Goal: Contribute content: Contribute content

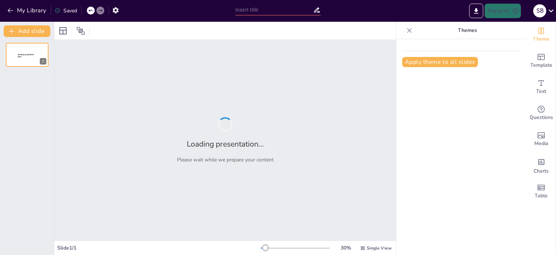
type input "Perfect Competition and Monopoly Market"
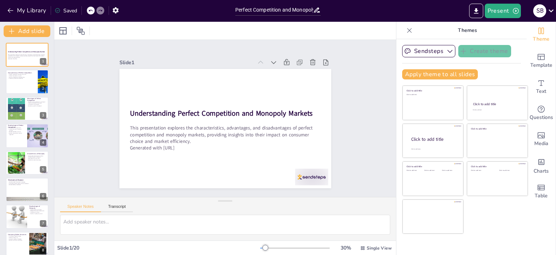
checkbox input "true"
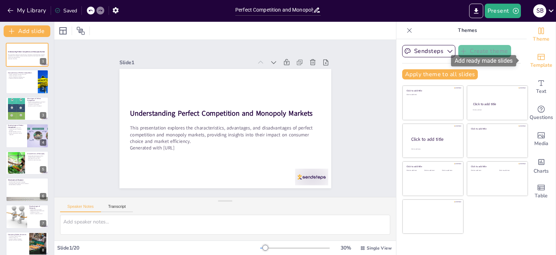
click at [536, 61] on span "Template" at bounding box center [542, 65] width 22 height 8
checkbox input "true"
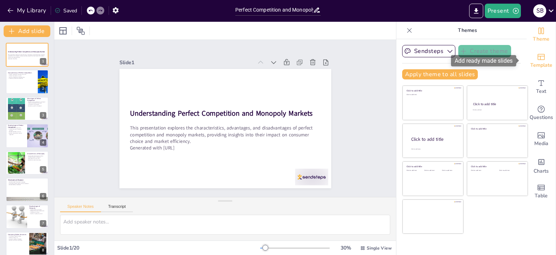
checkbox input "true"
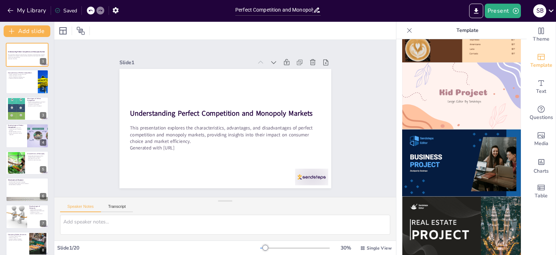
scroll to position [531, 0]
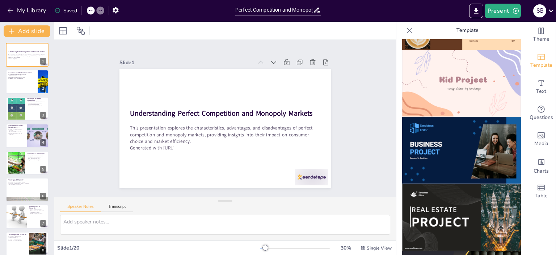
click at [471, 121] on img at bounding box center [461, 150] width 119 height 67
checkbox input "true"
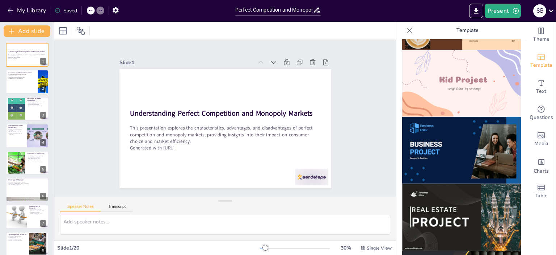
checkbox input "true"
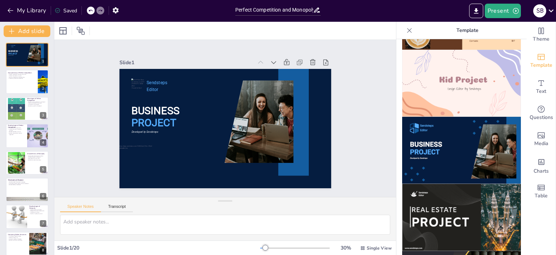
checkbox input "true"
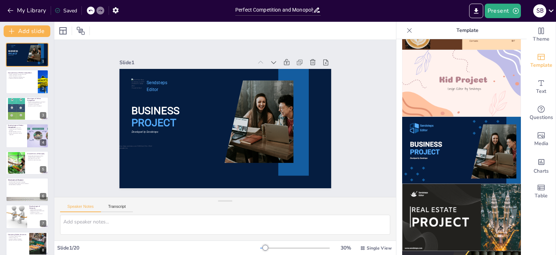
checkbox input "true"
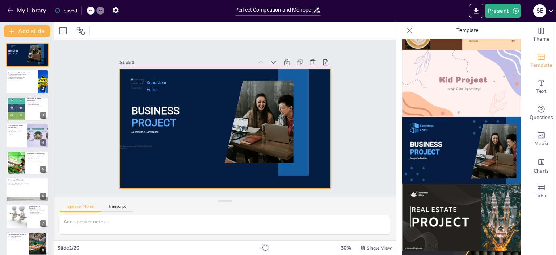
checkbox input "true"
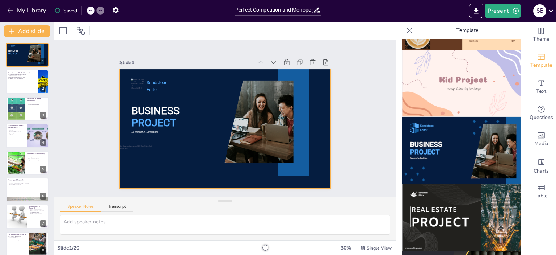
checkbox input "true"
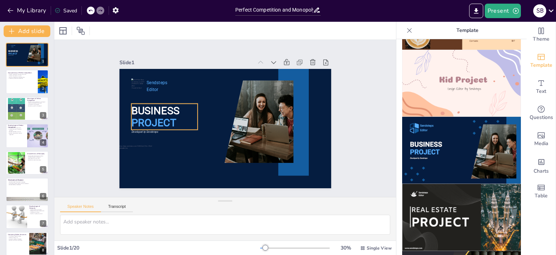
checkbox input "true"
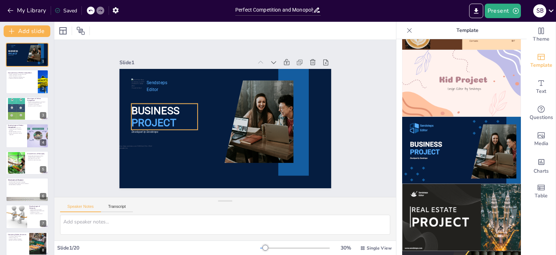
click at [172, 105] on span "BUSINESS" at bounding box center [155, 111] width 48 height 12
checkbox input "true"
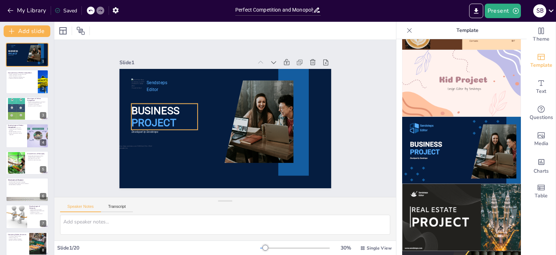
checkbox input "true"
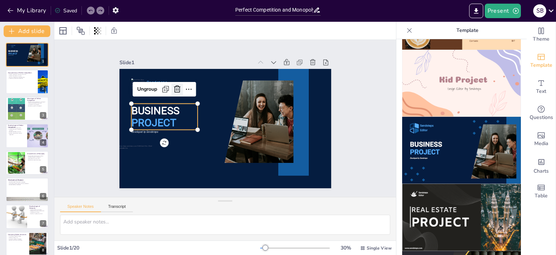
checkbox input "true"
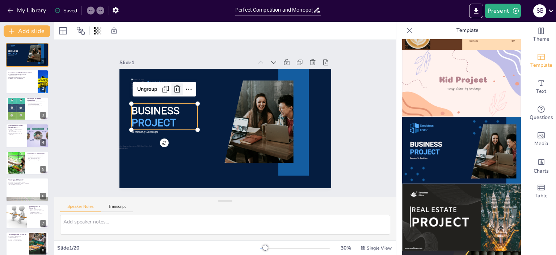
checkbox input "true"
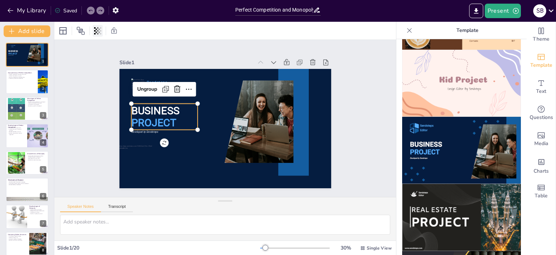
checkbox input "true"
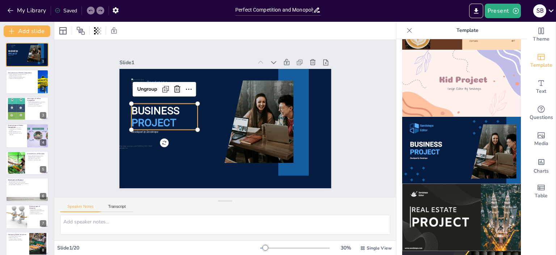
checkbox input "true"
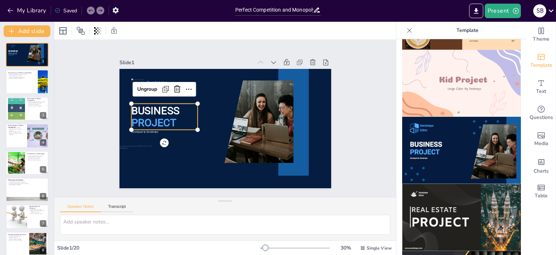
click at [91, 12] on icon at bounding box center [90, 10] width 4 height 4
checkbox input "true"
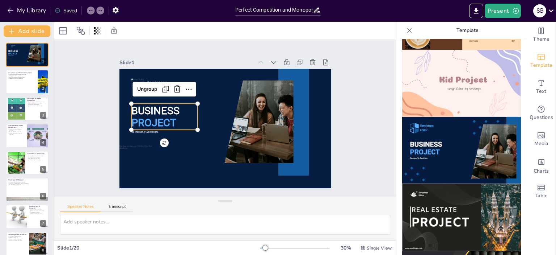
checkbox input "true"
click at [91, 12] on icon at bounding box center [90, 10] width 4 height 4
checkbox input "true"
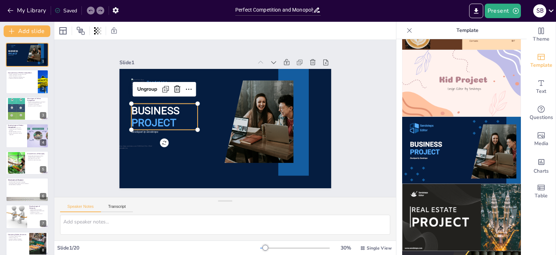
checkbox input "true"
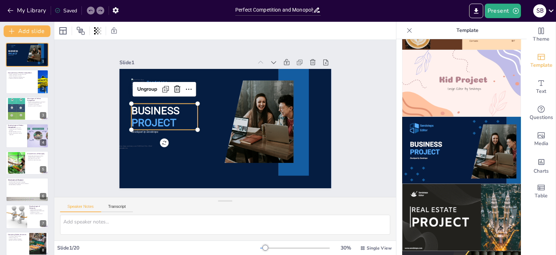
checkbox input "true"
click at [98, 93] on div "Slide 1 BUSINESS PROJECT Sendsteps Editor Developed by Sendsteps Ungroup Slide …" at bounding box center [225, 118] width 266 height 165
checkbox input "true"
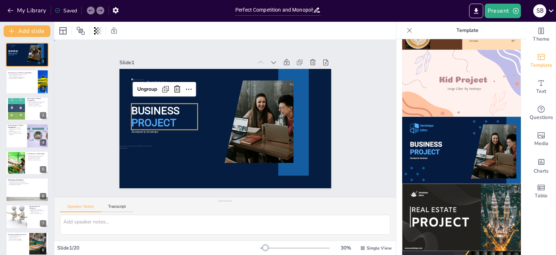
checkbox input "true"
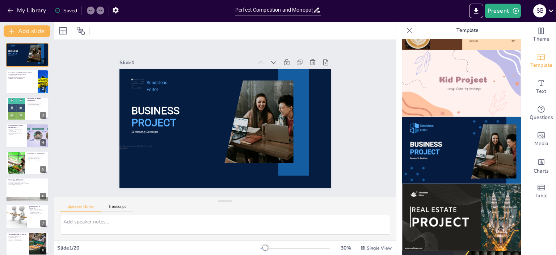
click at [91, 12] on icon at bounding box center [90, 10] width 4 height 4
checkbox input "true"
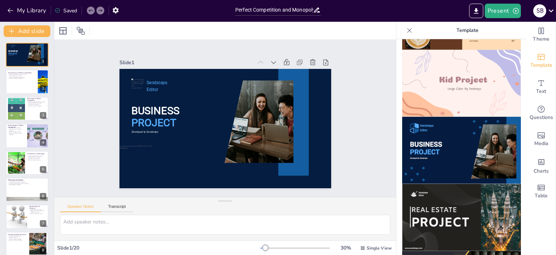
checkbox input "true"
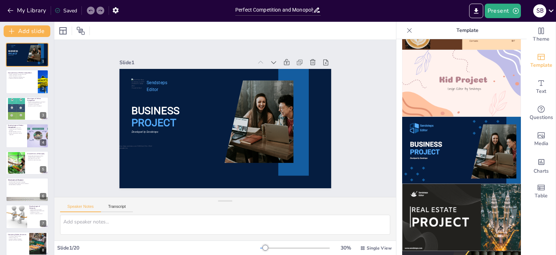
checkbox input "true"
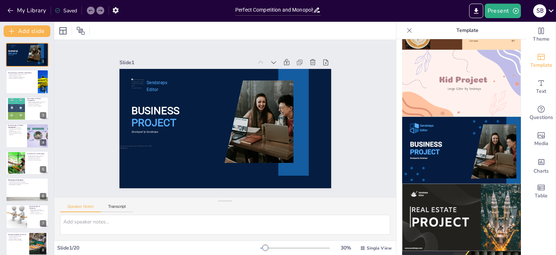
checkbox input "true"
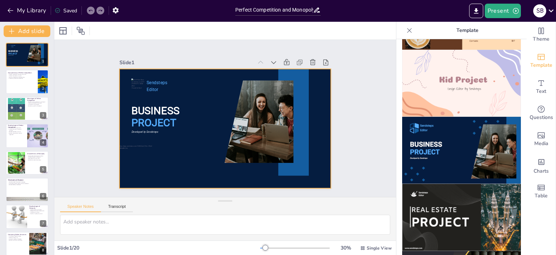
checkbox input "true"
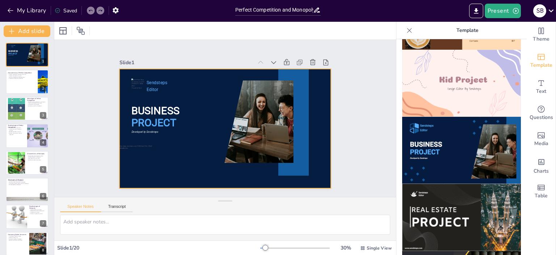
checkbox input "true"
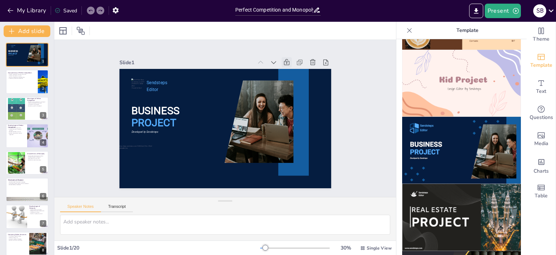
checkbox input "true"
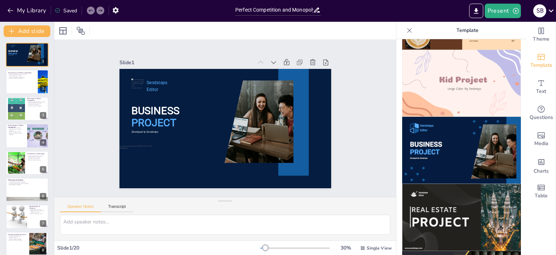
checkbox input "true"
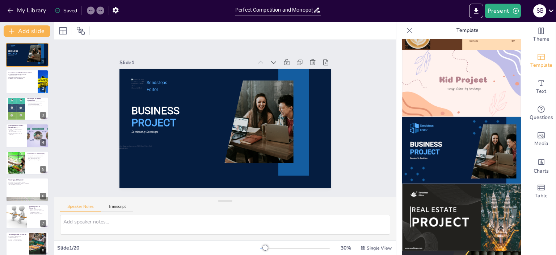
checkbox input "true"
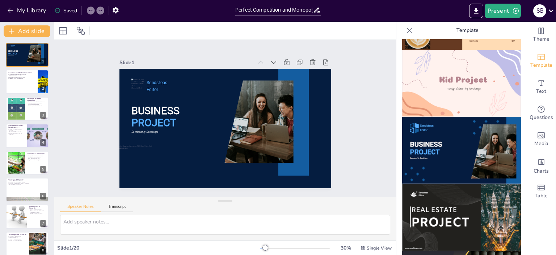
checkbox input "true"
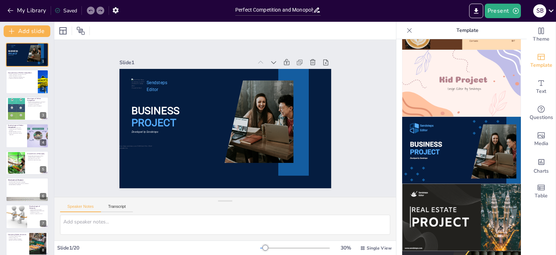
checkbox input "true"
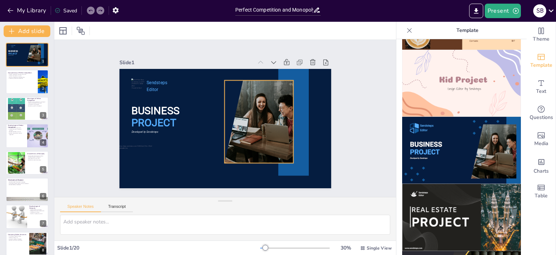
checkbox input "true"
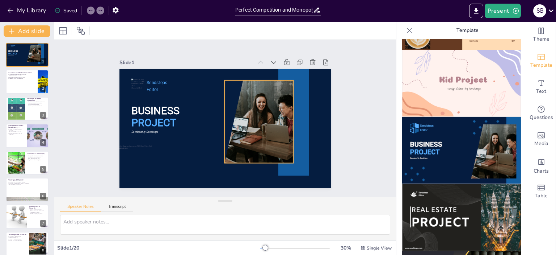
checkbox input "true"
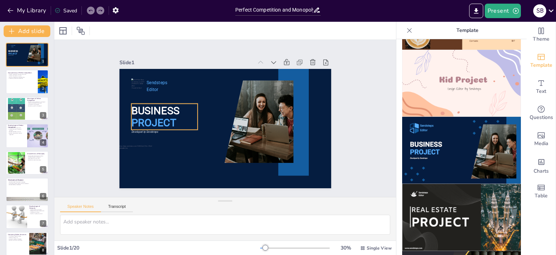
checkbox input "true"
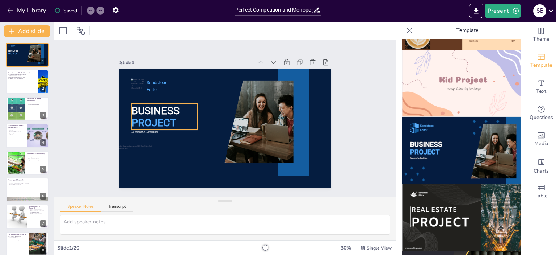
click at [169, 117] on span "PROJECT" at bounding box center [154, 107] width 46 height 21
checkbox input "true"
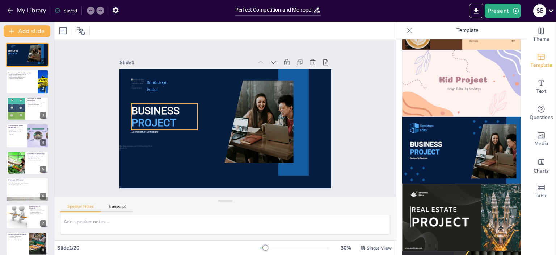
checkbox input "true"
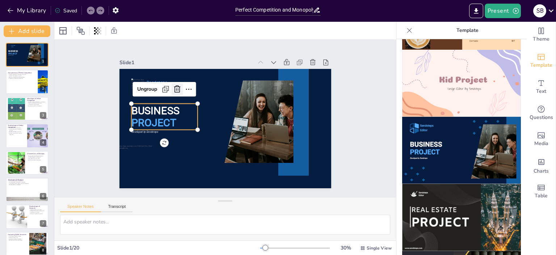
checkbox input "true"
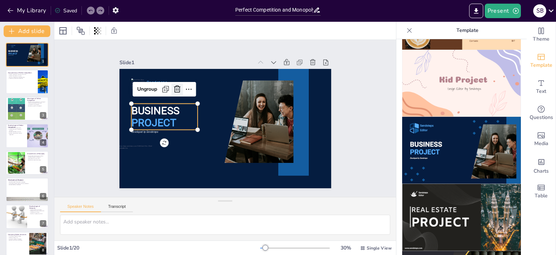
checkbox input "true"
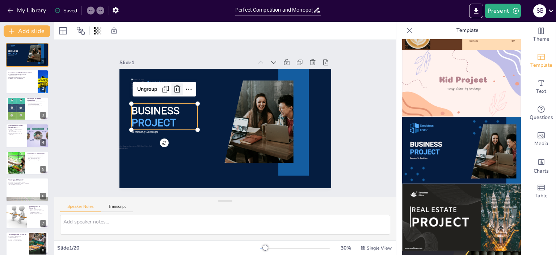
checkbox input "true"
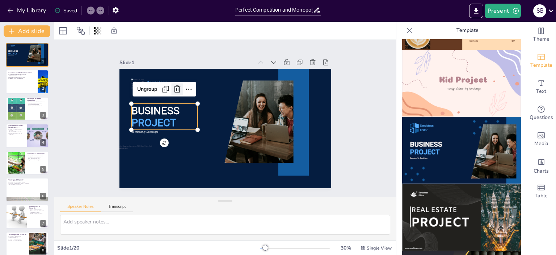
click at [175, 86] on icon at bounding box center [177, 88] width 7 height 7
checkbox input "true"
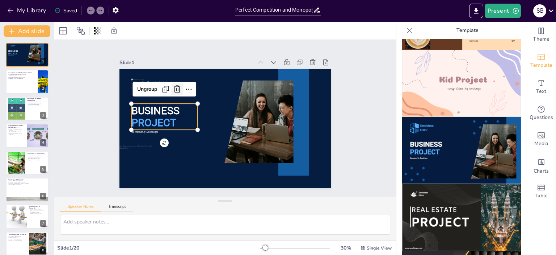
checkbox input "true"
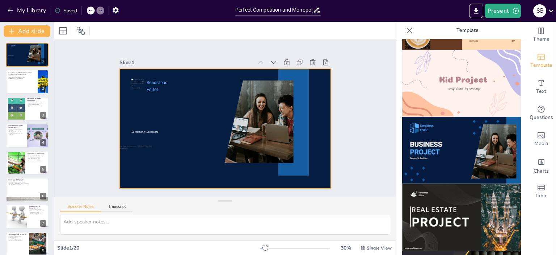
checkbox input "true"
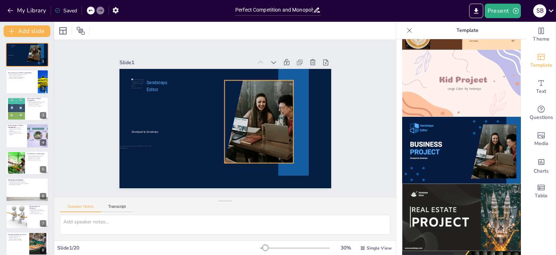
checkbox input "true"
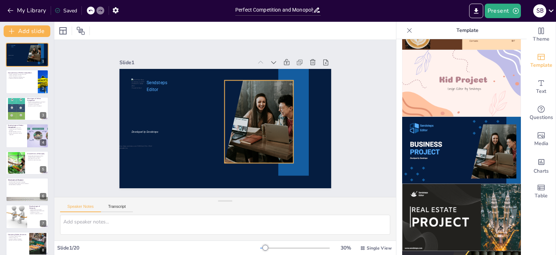
checkbox input "true"
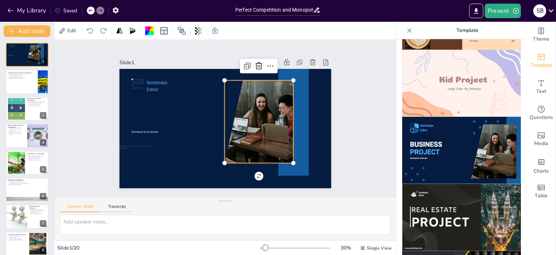
click at [260, 120] on div at bounding box center [254, 124] width 132 height 95
checkbox input "true"
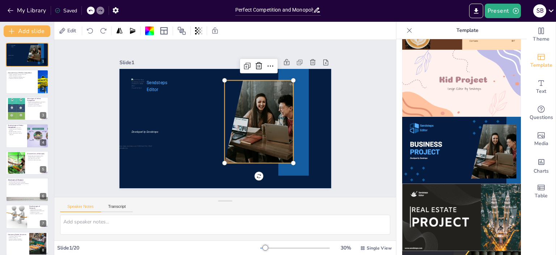
checkbox input "true"
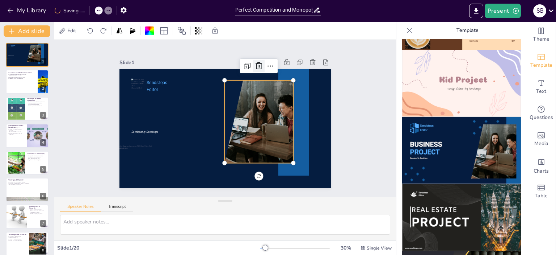
click at [261, 66] on icon at bounding box center [264, 70] width 7 height 8
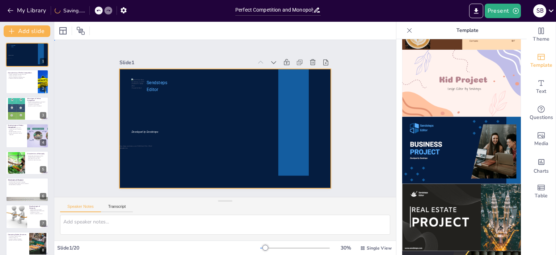
click at [174, 106] on div at bounding box center [226, 128] width 212 height 119
click at [142, 111] on div at bounding box center [220, 110] width 242 height 221
click at [90, 9] on icon at bounding box center [90, 10] width 4 height 4
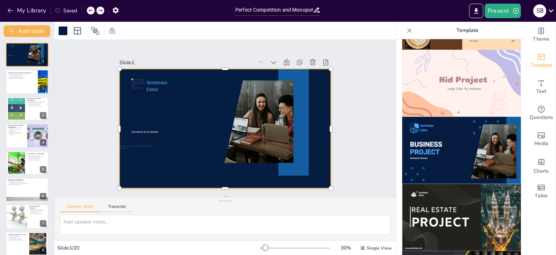
click at [90, 9] on icon at bounding box center [90, 10] width 4 height 4
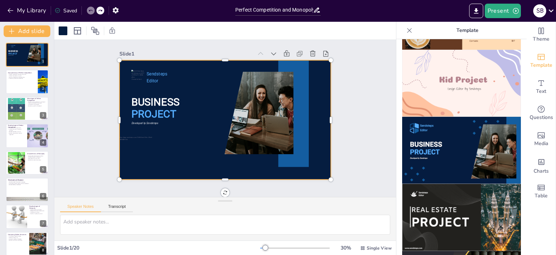
scroll to position [0, 0]
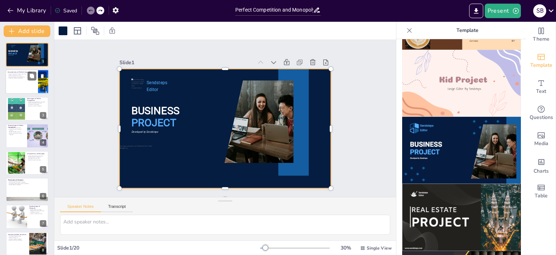
click at [16, 79] on div at bounding box center [26, 82] width 43 height 25
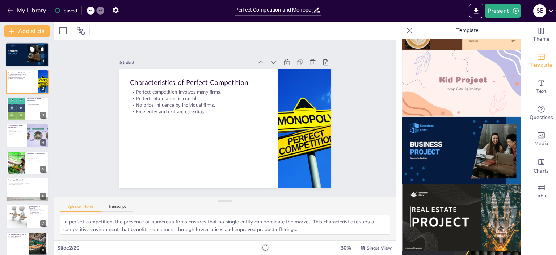
click at [15, 57] on div at bounding box center [26, 54] width 43 height 25
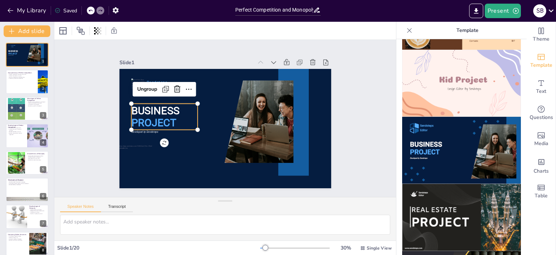
click at [171, 110] on span "BUSINESS" at bounding box center [156, 103] width 49 height 17
drag, startPoint x: 519, startPoint y: 191, endPoint x: 523, endPoint y: 229, distance: 38.3
click at [537, 88] on span "Text" at bounding box center [541, 91] width 10 height 8
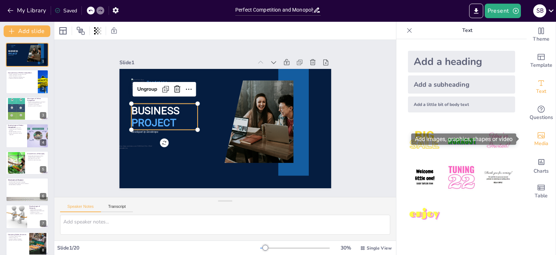
click at [540, 143] on span "Media" at bounding box center [542, 143] width 14 height 8
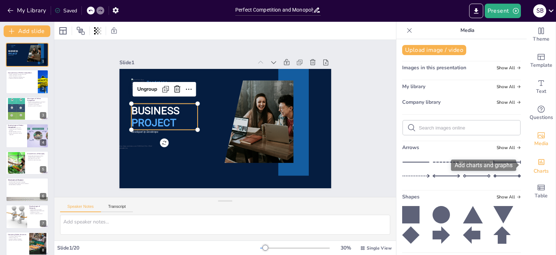
click at [537, 169] on span "Charts" at bounding box center [541, 171] width 15 height 8
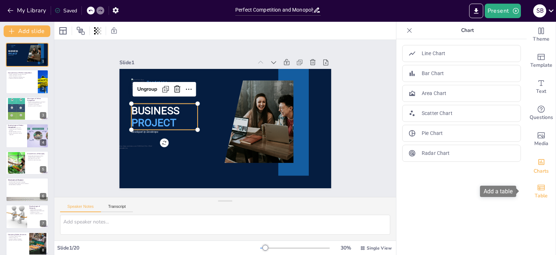
click at [538, 195] on span "Table" at bounding box center [541, 196] width 13 height 8
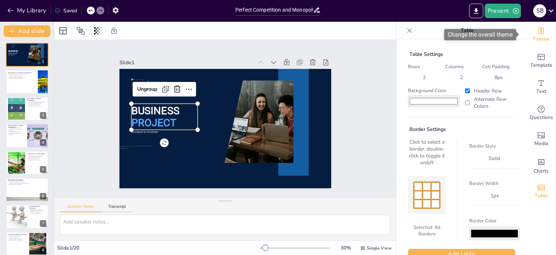
click at [541, 43] on div "Theme" at bounding box center [541, 35] width 29 height 26
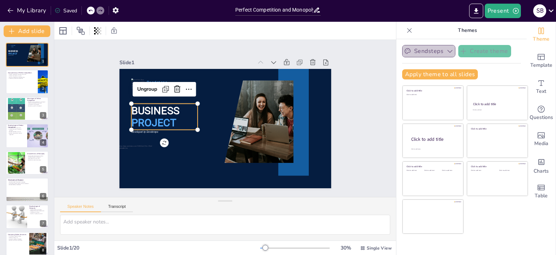
click at [447, 54] on icon "button" at bounding box center [450, 50] width 7 height 7
click at [447, 51] on icon "button" at bounding box center [450, 50] width 7 height 7
click at [66, 67] on div "Slide 1 BUSINESS PROJECT Sendsteps Editor Developed by Sendsteps Ungroup Slide …" at bounding box center [225, 118] width 356 height 192
click at [170, 118] on span "PROJECT" at bounding box center [154, 114] width 46 height 17
click at [176, 85] on icon at bounding box center [180, 83] width 9 height 9
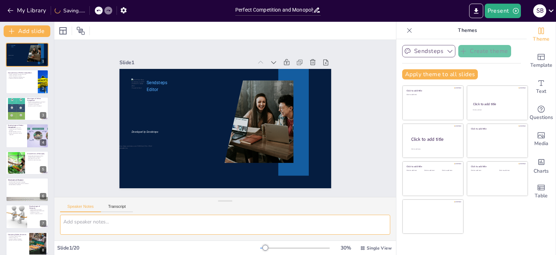
click at [103, 223] on textarea at bounding box center [225, 224] width 330 height 20
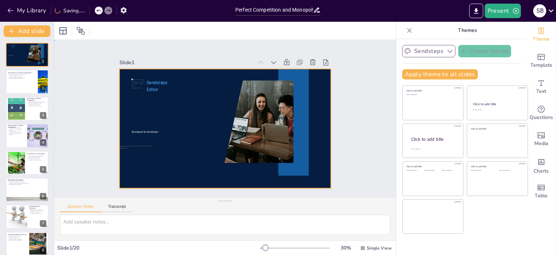
click at [136, 108] on div at bounding box center [224, 128] width 223 height 141
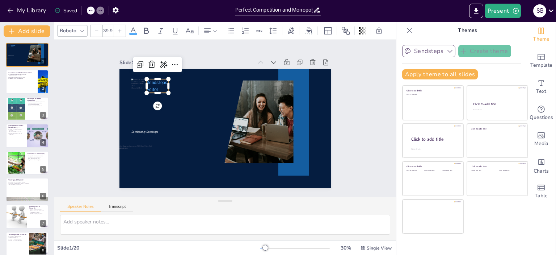
click at [155, 83] on p "Sendsteps" at bounding box center [158, 82] width 22 height 7
click at [154, 60] on icon at bounding box center [157, 57] width 7 height 8
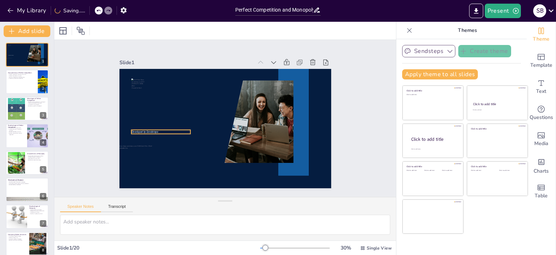
click at [139, 130] on span "Developed by Sendsteps" at bounding box center [144, 132] width 27 height 4
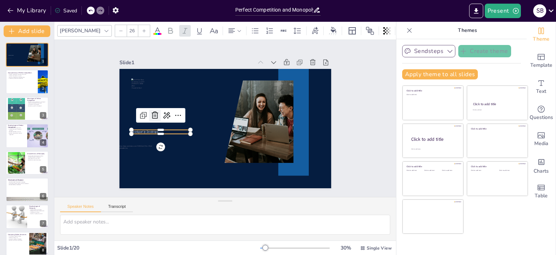
click at [151, 113] on icon at bounding box center [155, 107] width 9 height 9
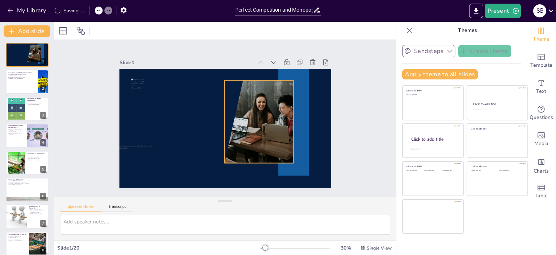
click at [256, 109] on div at bounding box center [254, 124] width 132 height 95
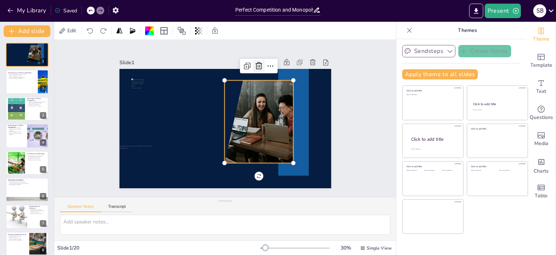
click at [264, 69] on icon at bounding box center [269, 74] width 10 height 10
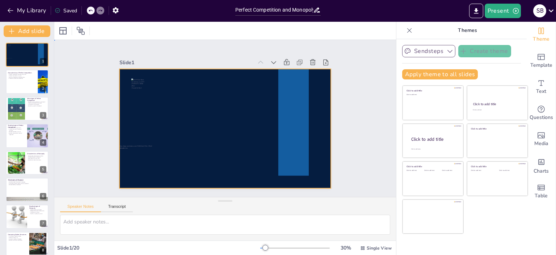
click at [164, 105] on div at bounding box center [226, 128] width 212 height 119
click at [206, 125] on div at bounding box center [224, 128] width 223 height 141
click at [140, 115] on div at bounding box center [224, 128] width 223 height 141
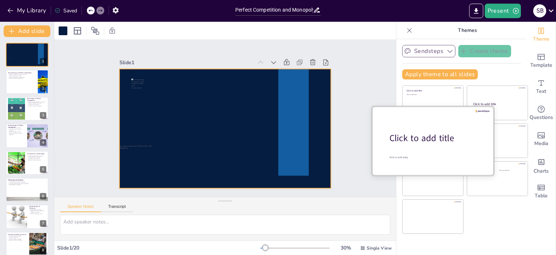
click at [412, 142] on div "Click to add title" at bounding box center [436, 138] width 92 height 12
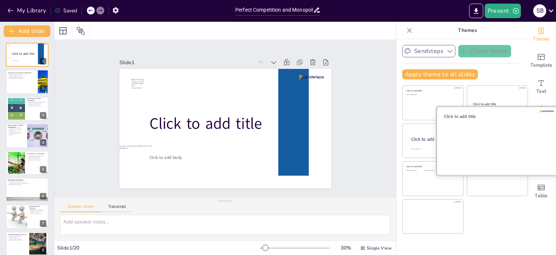
click at [486, 145] on div at bounding box center [498, 140] width 122 height 68
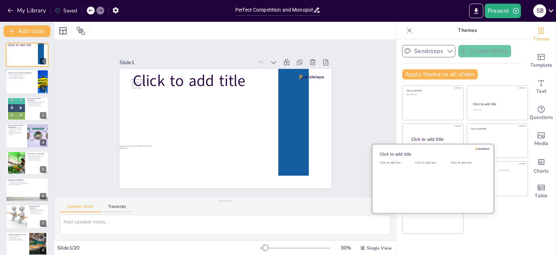
click at [417, 182] on div "Click to add text" at bounding box center [431, 182] width 33 height 45
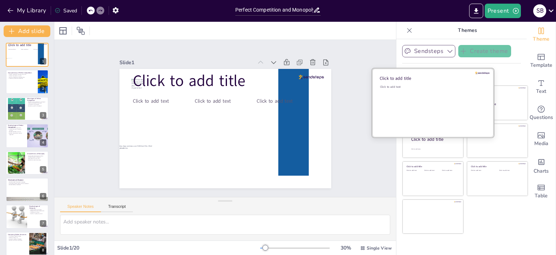
click at [420, 103] on div "Click to add text" at bounding box center [432, 107] width 104 height 45
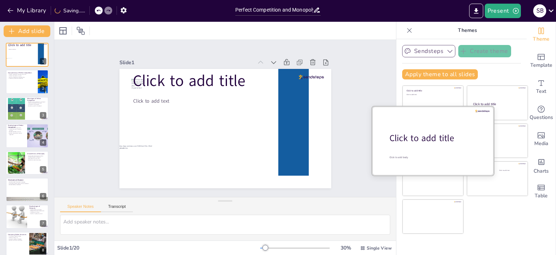
click at [422, 150] on div at bounding box center [433, 140] width 122 height 68
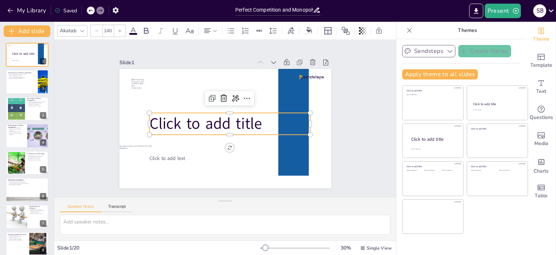
click at [256, 118] on span "Click to add title" at bounding box center [205, 123] width 113 height 21
click at [85, 26] on div at bounding box center [82, 30] width 9 height 9
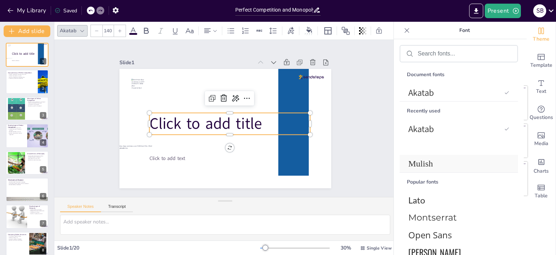
click at [446, 159] on span "Mulish" at bounding box center [458, 164] width 98 height 10
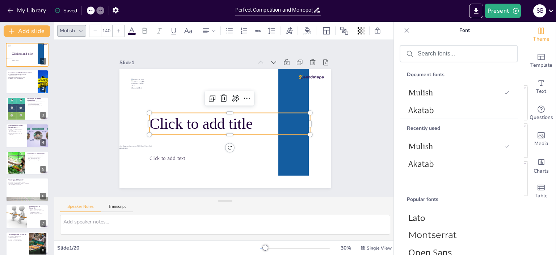
click at [250, 121] on p "Click to add title" at bounding box center [229, 124] width 161 height 22
click at [243, 121] on span "Click to add title" at bounding box center [200, 121] width 105 height 28
click at [244, 96] on icon at bounding box center [248, 100] width 9 height 9
click at [157, 125] on span "Click to add title" at bounding box center [200, 121] width 105 height 28
click at [200, 122] on span "Click to add title" at bounding box center [200, 121] width 105 height 28
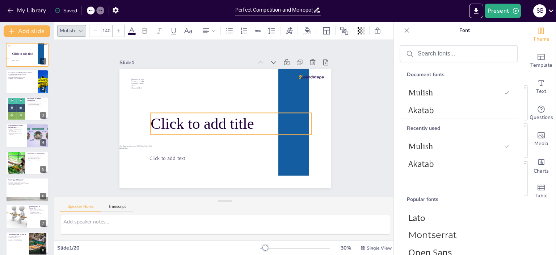
click at [200, 122] on span "Click to add title" at bounding box center [202, 123] width 103 height 17
click at [157, 118] on span "Click to add title" at bounding box center [202, 121] width 105 height 28
click at [258, 122] on p "Click to add title" at bounding box center [230, 124] width 162 height 38
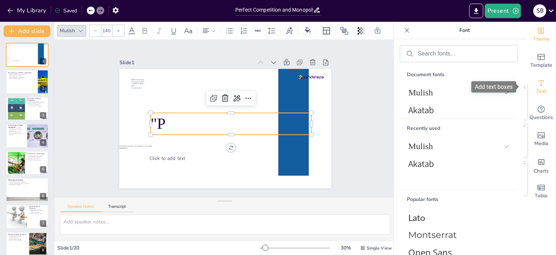
click at [541, 88] on span "Text" at bounding box center [541, 91] width 10 height 8
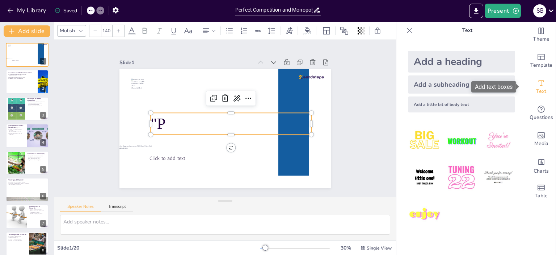
click at [539, 85] on icon "Add text boxes" at bounding box center [541, 82] width 5 height 5
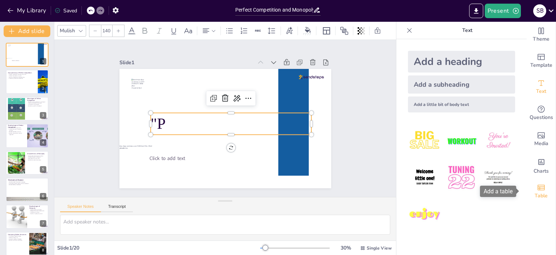
click at [539, 196] on span "Table" at bounding box center [541, 196] width 13 height 8
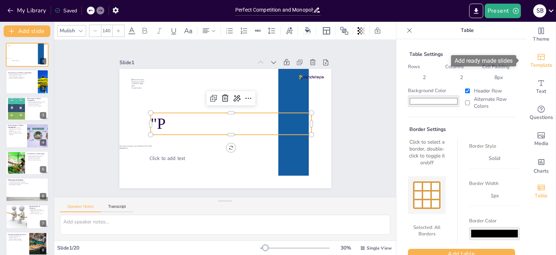
click at [538, 57] on icon "Add ready made slides" at bounding box center [541, 57] width 9 height 9
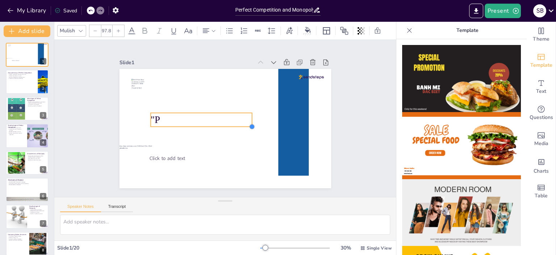
drag, startPoint x: 306, startPoint y: 131, endPoint x: 241, endPoint y: 125, distance: 65.5
click at [241, 125] on div "Click to add text "P" at bounding box center [223, 128] width 232 height 160
click at [170, 118] on p ""P" at bounding box center [208, 119] width 116 height 28
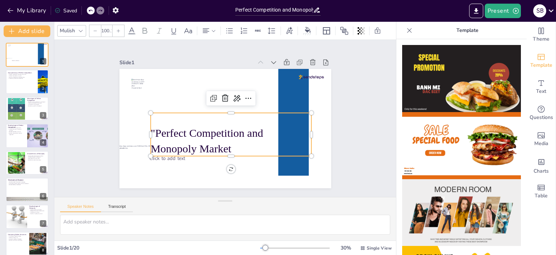
drag, startPoint x: 222, startPoint y: 131, endPoint x: 221, endPoint y: 126, distance: 5.2
click at [221, 126] on p ""Perfect Competition and Monopoly Market" at bounding box center [228, 140] width 163 height 47
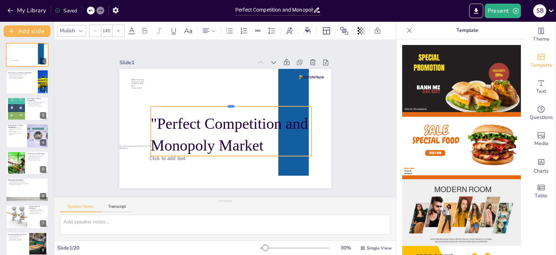
drag, startPoint x: 265, startPoint y: 109, endPoint x: 248, endPoint y: 104, distance: 17.3
click at [248, 104] on div at bounding box center [232, 104] width 160 height 22
drag, startPoint x: 306, startPoint y: 130, endPoint x: 297, endPoint y: 131, distance: 9.1
click at [297, 131] on p ""Perfect Competition and Monopoly Market" at bounding box center [229, 135] width 164 height 60
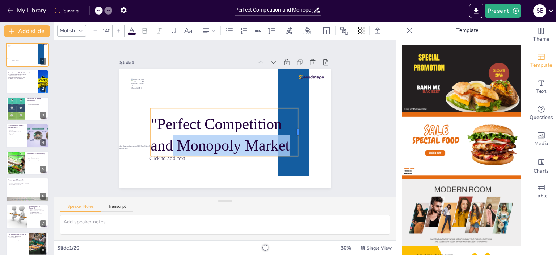
drag, startPoint x: 306, startPoint y: 129, endPoint x: 293, endPoint y: 111, distance: 22.2
click at [298, 111] on div at bounding box center [301, 132] width 6 height 48
click at [284, 138] on p ""Perfect Competition and Monopoly Market" at bounding box center [222, 134] width 151 height 58
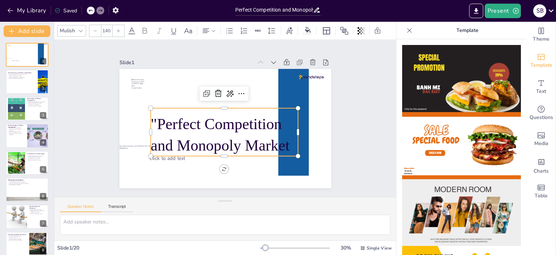
click at [100, 30] on div at bounding box center [95, 31] width 12 height 12
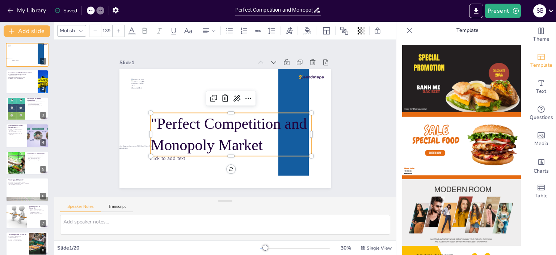
click at [100, 30] on div at bounding box center [95, 31] width 12 height 12
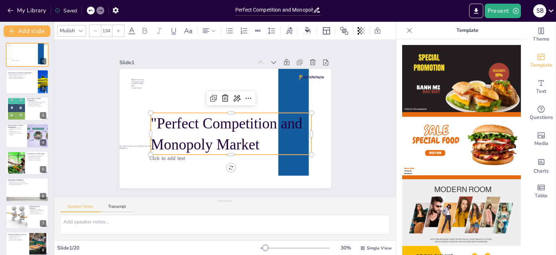
click at [100, 30] on div at bounding box center [95, 31] width 12 height 12
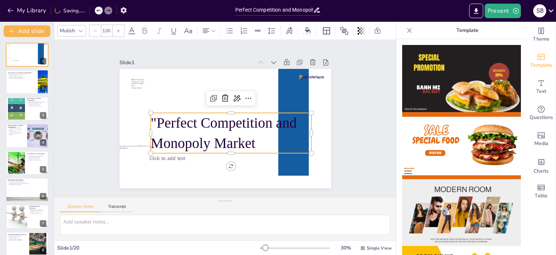
click at [100, 30] on div at bounding box center [95, 31] width 12 height 12
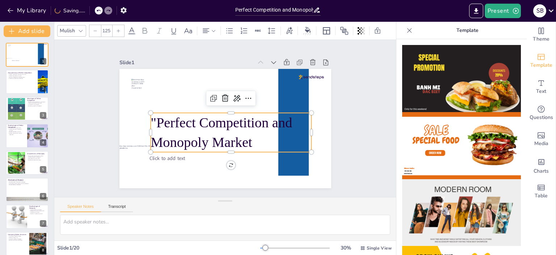
click at [100, 30] on div at bounding box center [95, 31] width 12 height 12
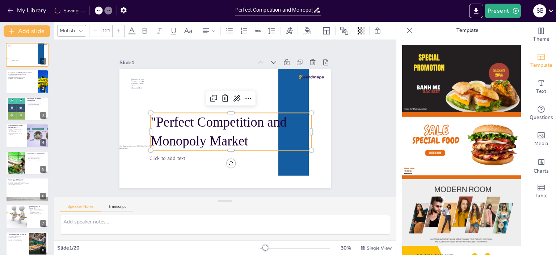
click at [100, 30] on div at bounding box center [95, 31] width 12 height 12
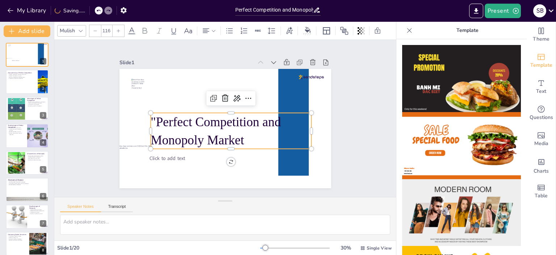
click at [100, 30] on div at bounding box center [95, 31] width 12 height 12
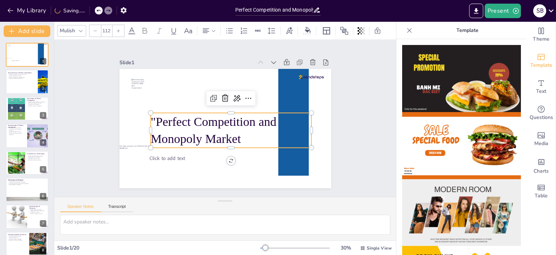
click at [100, 30] on div at bounding box center [95, 31] width 12 height 12
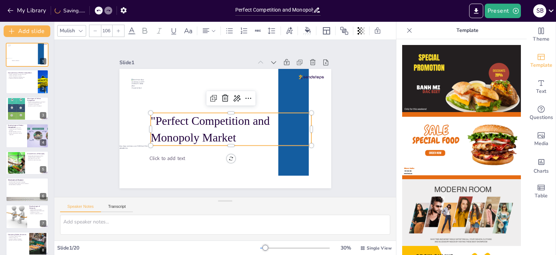
click at [100, 30] on div at bounding box center [95, 31] width 12 height 12
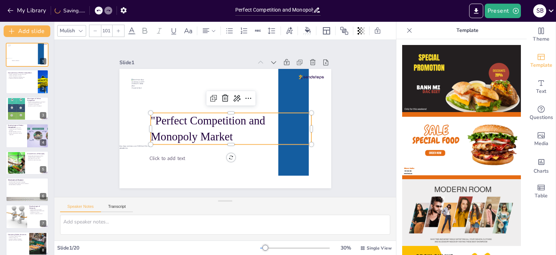
click at [100, 30] on div at bounding box center [95, 31] width 12 height 12
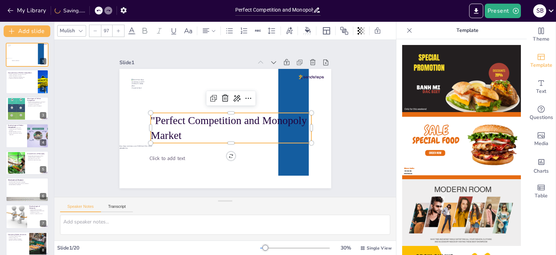
click at [100, 30] on div at bounding box center [95, 31] width 12 height 12
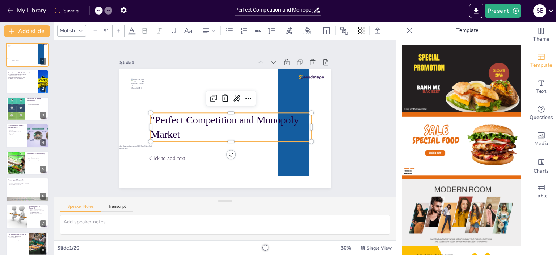
click at [100, 30] on div at bounding box center [95, 31] width 12 height 12
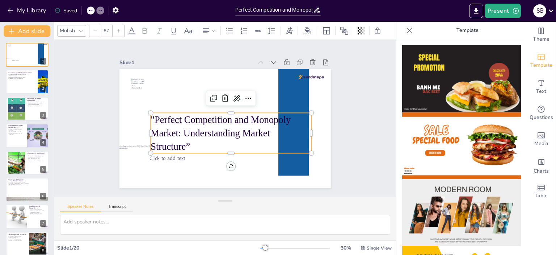
click at [95, 34] on div at bounding box center [95, 31] width 12 height 12
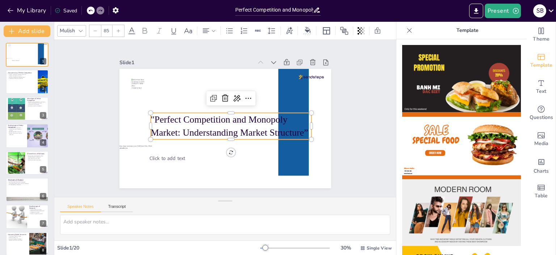
click at [95, 34] on div at bounding box center [95, 31] width 12 height 12
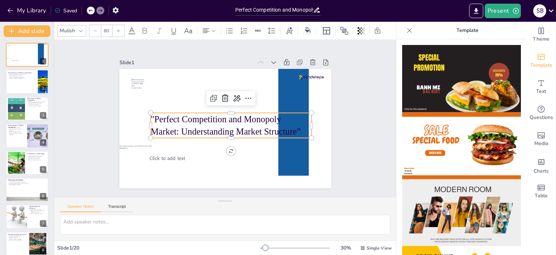
click at [95, 34] on div at bounding box center [95, 31] width 12 height 12
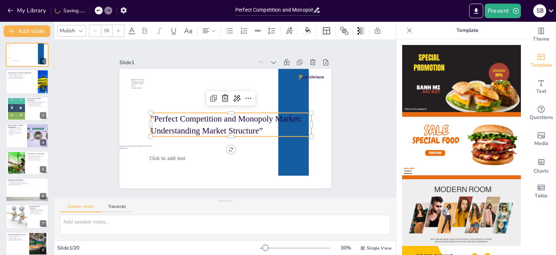
click at [95, 34] on div at bounding box center [95, 31] width 12 height 12
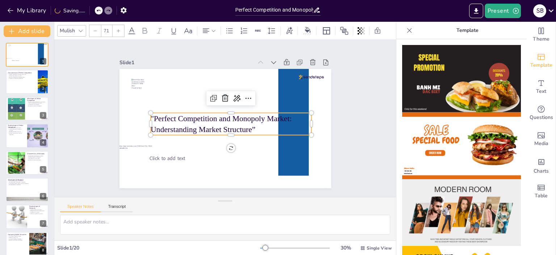
click at [95, 34] on div at bounding box center [95, 31] width 12 height 12
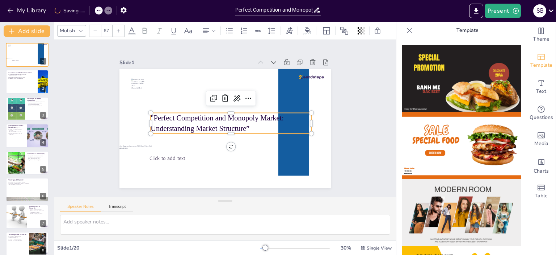
click at [95, 34] on div at bounding box center [95, 31] width 12 height 12
click at [288, 34] on icon at bounding box center [289, 31] width 8 height 8
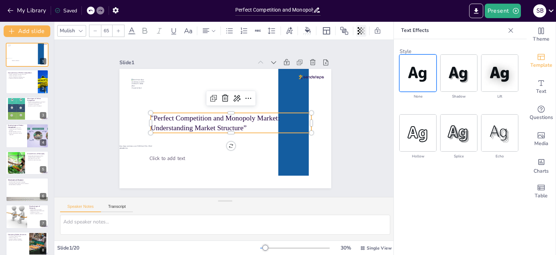
click at [361, 34] on icon at bounding box center [361, 30] width 1 height 7
click at [346, 32] on icon at bounding box center [344, 30] width 9 height 9
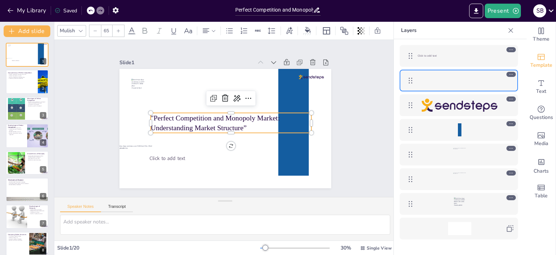
click at [437, 80] on div at bounding box center [460, 80] width 84 height 11
click at [350, 80] on div "Slide 1 "Perfect Competition and Monopoly Market: Understanding Market Structur…" at bounding box center [225, 118] width 356 height 192
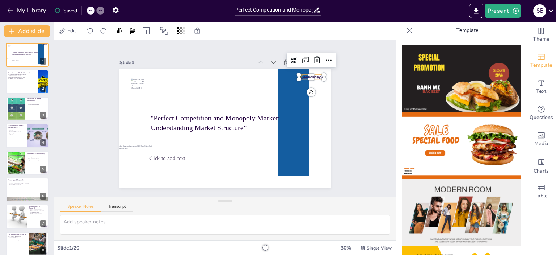
click at [307, 83] on div at bounding box center [314, 86] width 25 height 7
click at [318, 66] on icon at bounding box center [322, 70] width 9 height 9
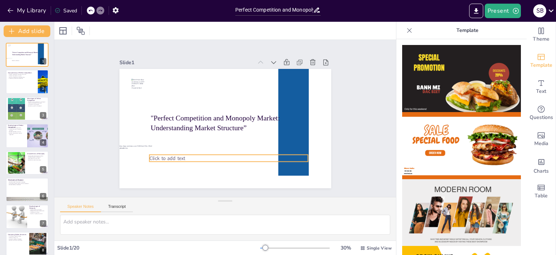
click at [167, 156] on span "Click to add text" at bounding box center [163, 151] width 37 height 11
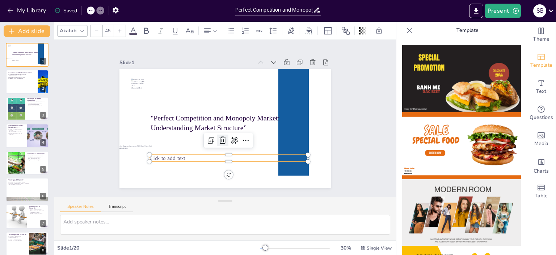
click at [220, 137] on icon at bounding box center [223, 139] width 7 height 7
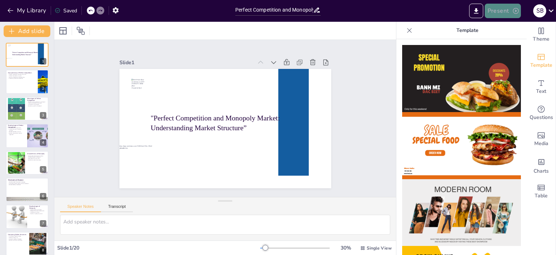
click at [500, 11] on button "Present" at bounding box center [503, 11] width 36 height 14
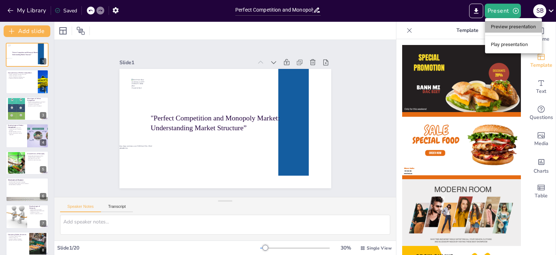
click at [506, 32] on li "Preview presentation" at bounding box center [513, 27] width 57 height 12
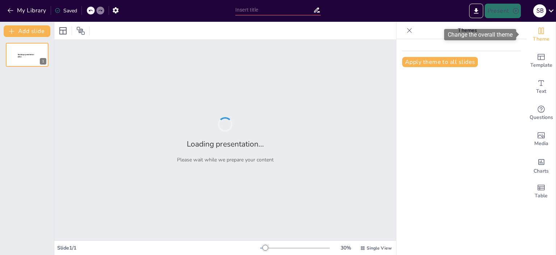
type input "Perfect Competition and Monopoly Market"
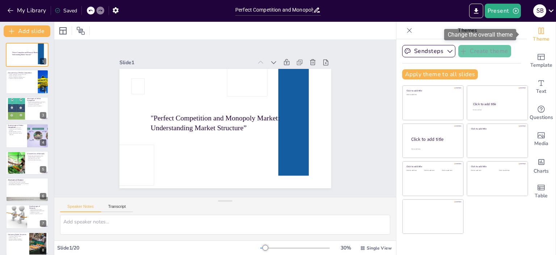
checkbox input "true"
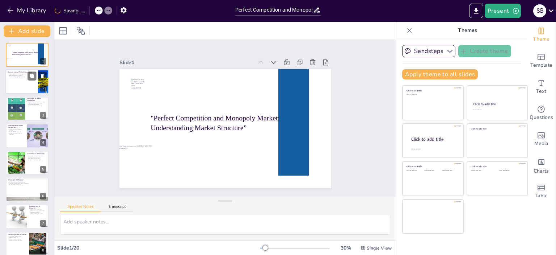
checkbox input "true"
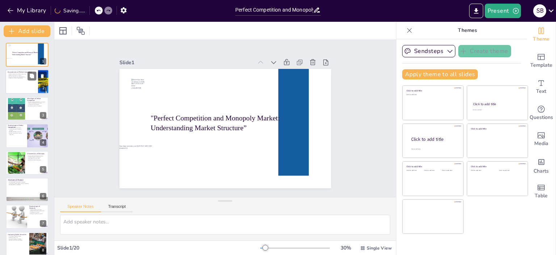
click at [26, 88] on div at bounding box center [26, 82] width 43 height 25
type textarea "In perfect competition, the presence of numerous firms ensures that no single e…"
checkbox input "true"
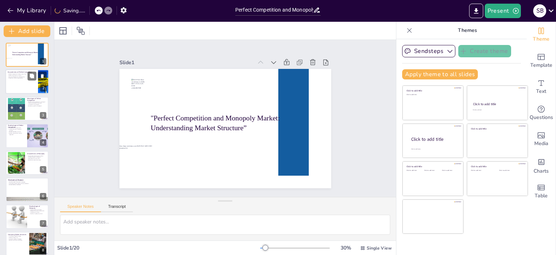
checkbox input "true"
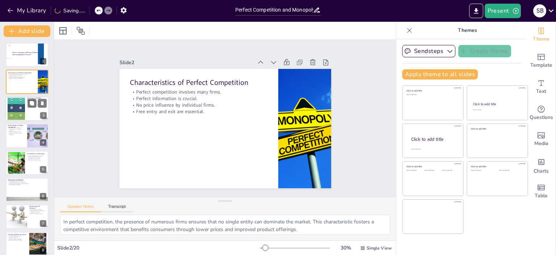
checkbox input "true"
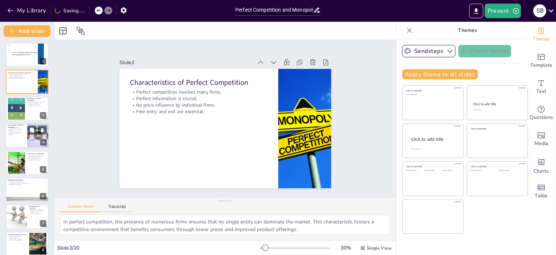
checkbox input "true"
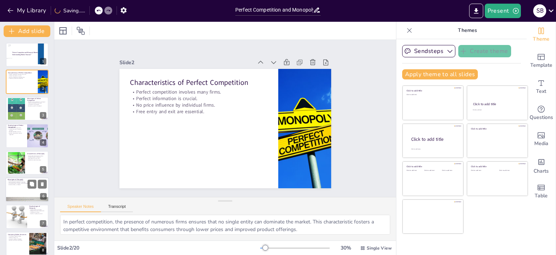
checkbox input "true"
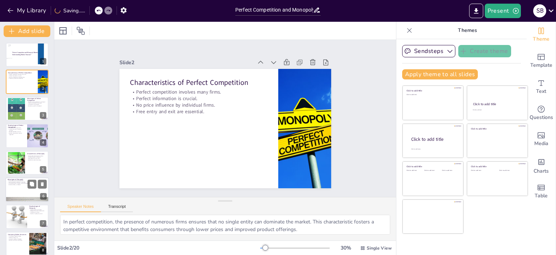
checkbox input "true"
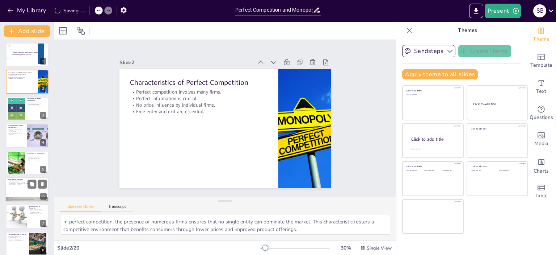
checkbox input "true"
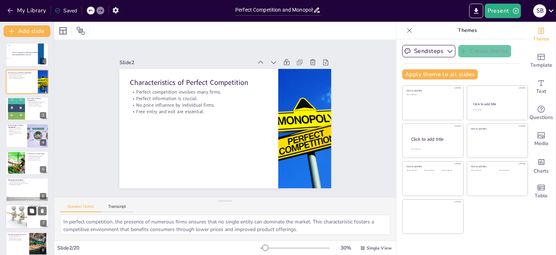
checkbox input "true"
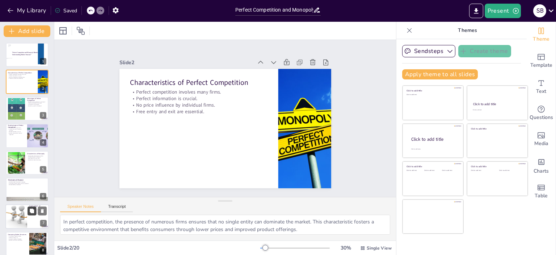
checkbox input "true"
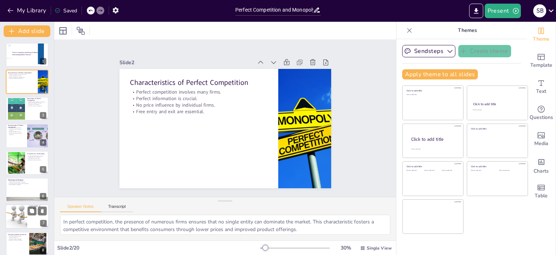
checkbox input "true"
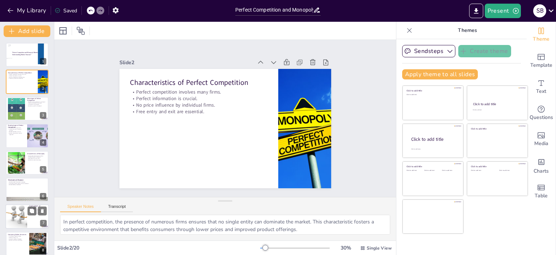
checkbox input "true"
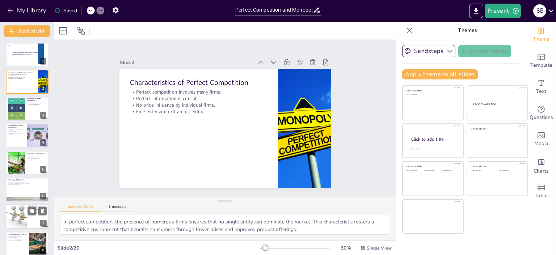
checkbox input "true"
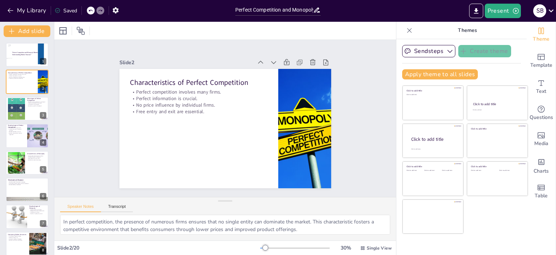
checkbox input "true"
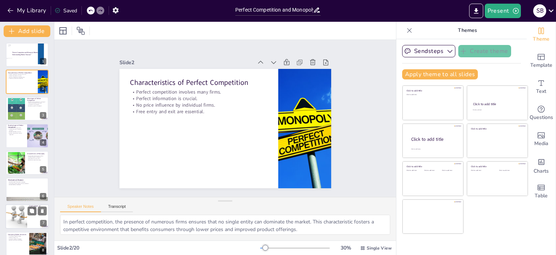
checkbox input "true"
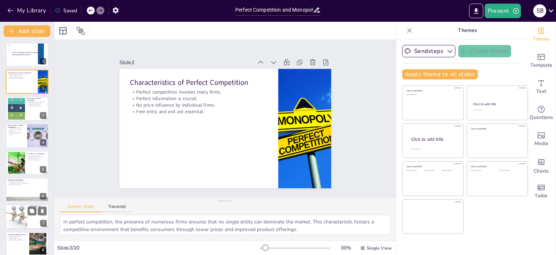
click at [22, 217] on div at bounding box center [16, 216] width 55 height 25
type textarea "The ability of monopolies to set prices without competition often results in hi…"
checkbox input "true"
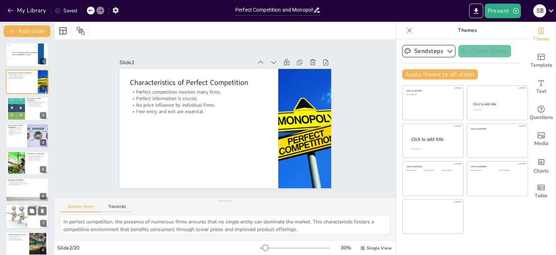
checkbox input "true"
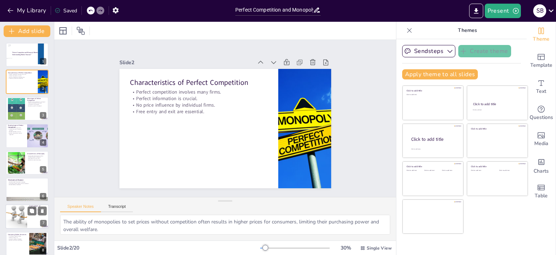
checkbox input "true"
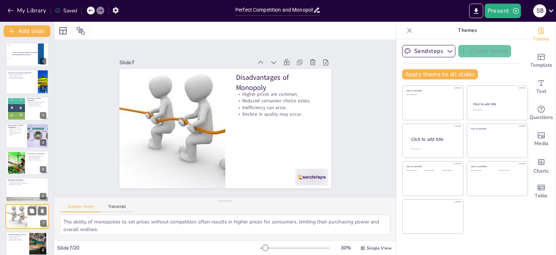
scroll to position [71, 0]
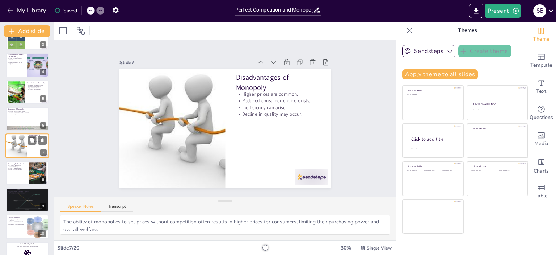
checkbox input "true"
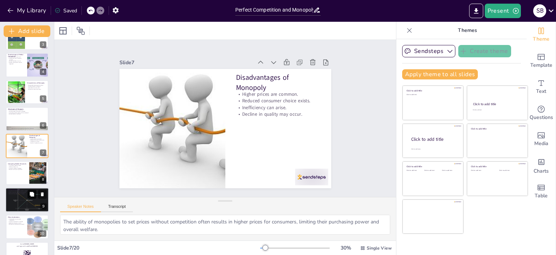
checkbox input "true"
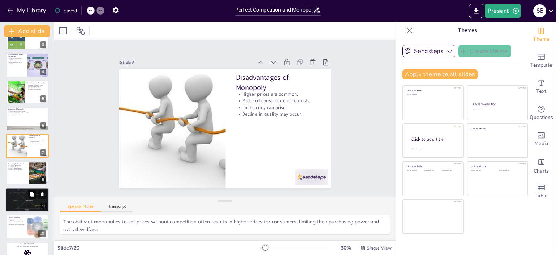
checkbox input "true"
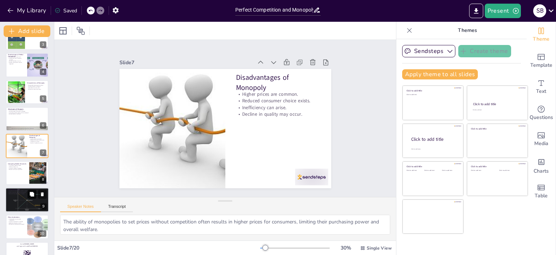
checkbox input "true"
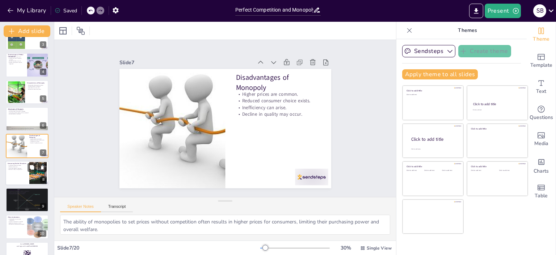
checkbox input "true"
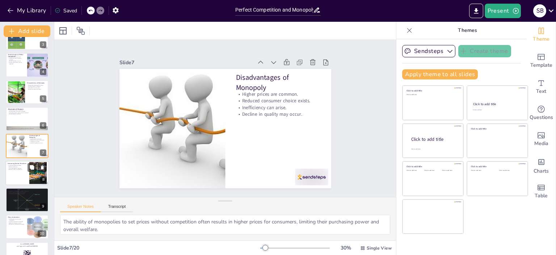
checkbox input "true"
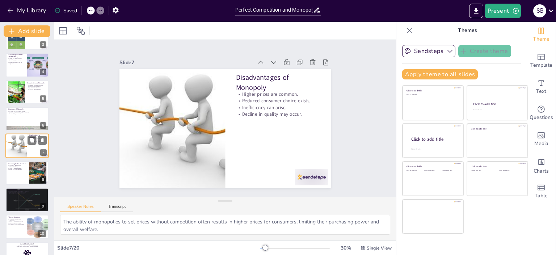
checkbox input "true"
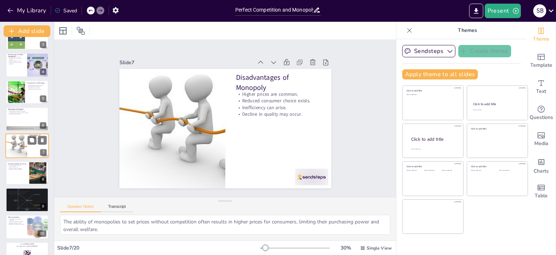
checkbox input "true"
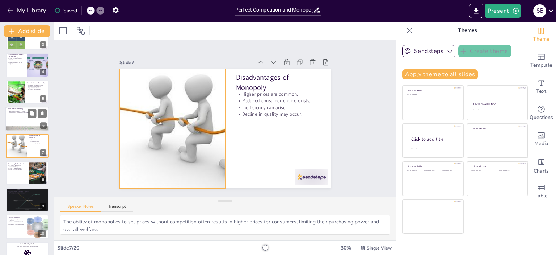
checkbox input "true"
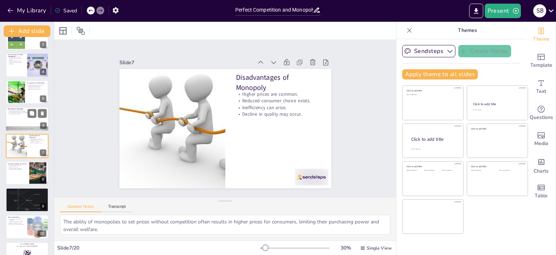
checkbox input "true"
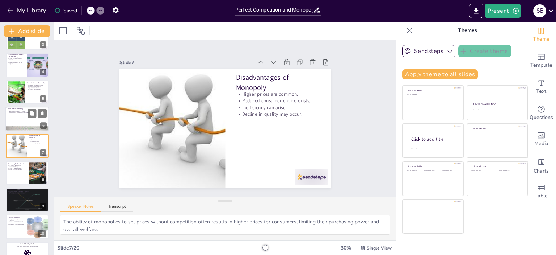
checkbox input "true"
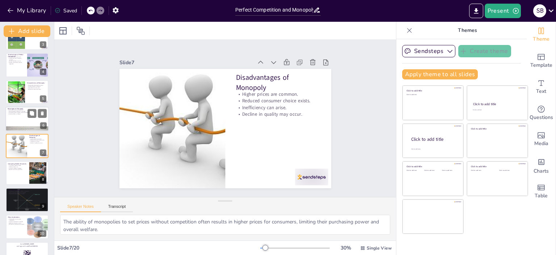
checkbox input "true"
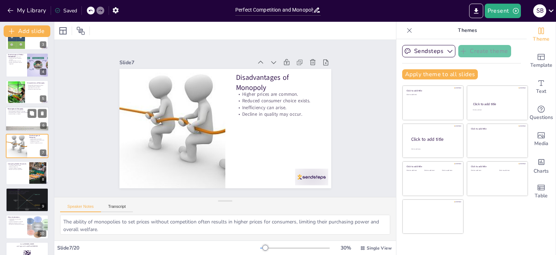
click at [21, 111] on p "Significant R&D investment is possible." at bounding box center [27, 110] width 39 height 1
type textarea "Economies of scale enable monopolies to reduce costs per unit as production exp…"
checkbox input "true"
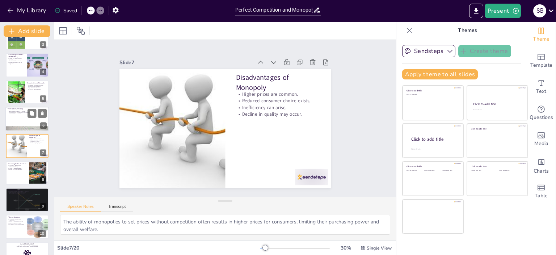
checkbox input "true"
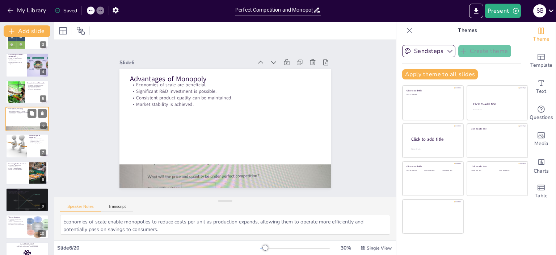
scroll to position [43, 0]
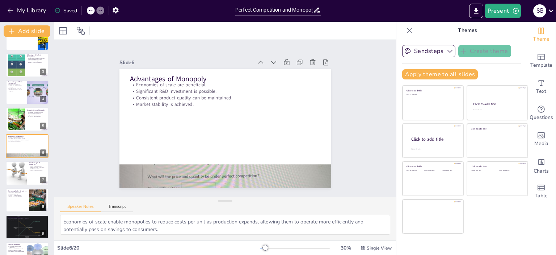
checkbox input "true"
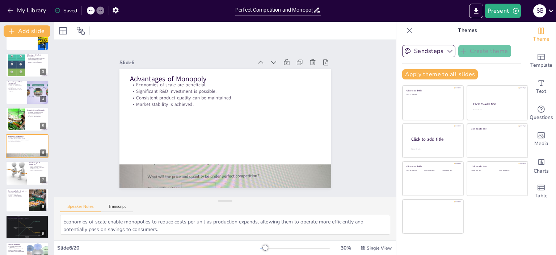
checkbox input "true"
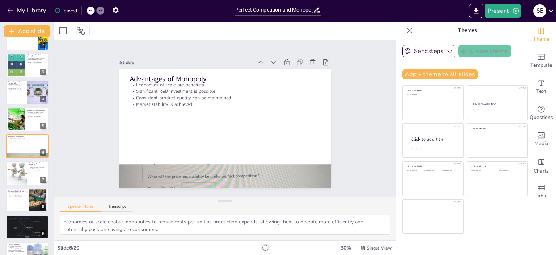
checkbox input "true"
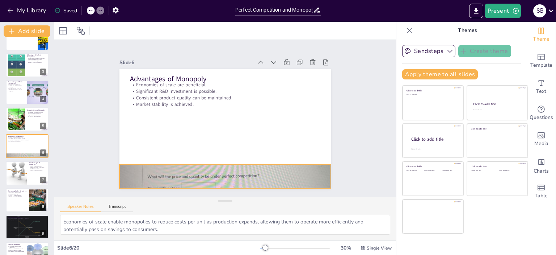
checkbox input "true"
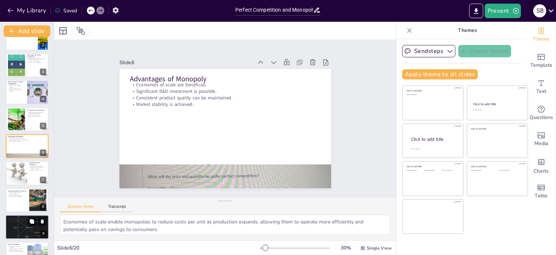
checkbox input "true"
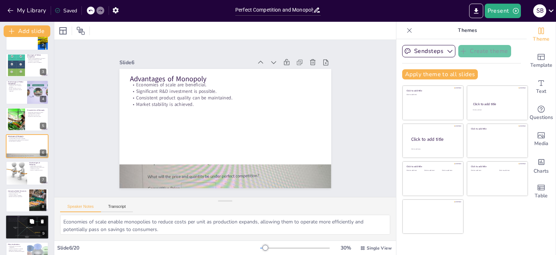
checkbox input "true"
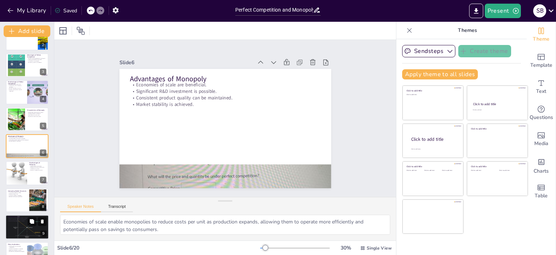
checkbox input "true"
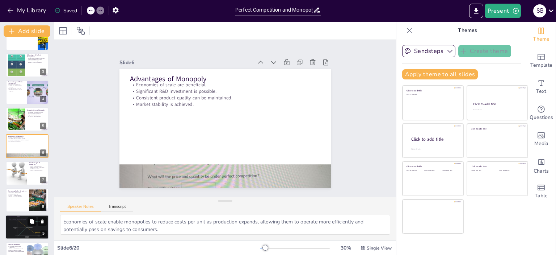
checkbox input "true"
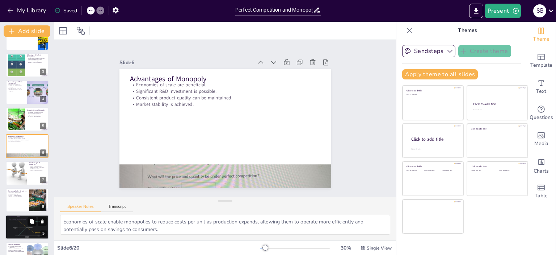
checkbox input "true"
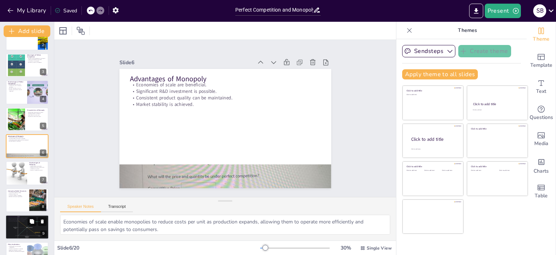
click at [20, 221] on div at bounding box center [26, 227] width 43 height 26
type textarea "Agricultural markets serve as a prime example of perfect competition, showcasin…"
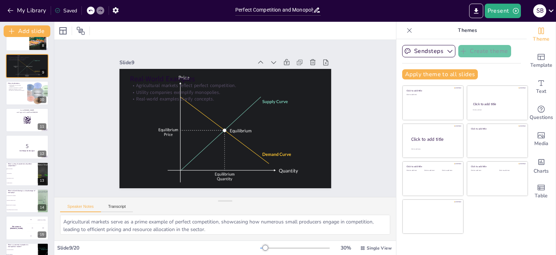
scroll to position [208, 0]
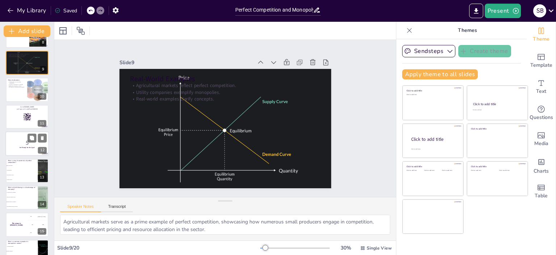
click at [23, 143] on p "5" at bounding box center [27, 143] width 39 height 8
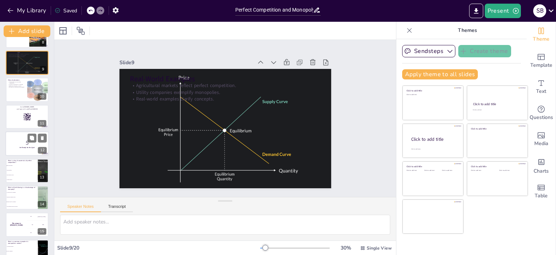
scroll to position [205, 0]
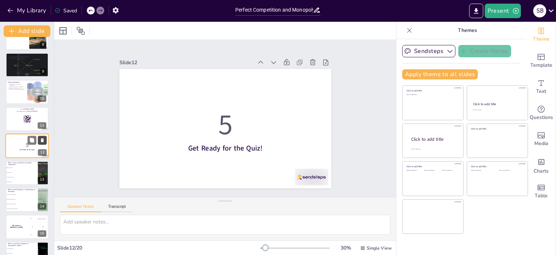
click at [43, 140] on icon at bounding box center [42, 140] width 3 height 4
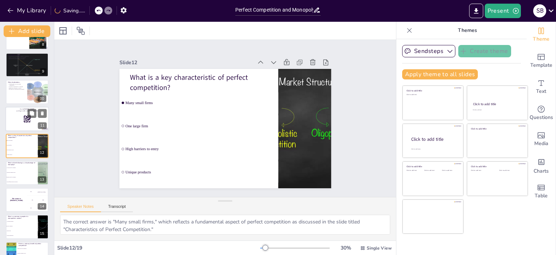
click at [21, 118] on div at bounding box center [26, 118] width 43 height 25
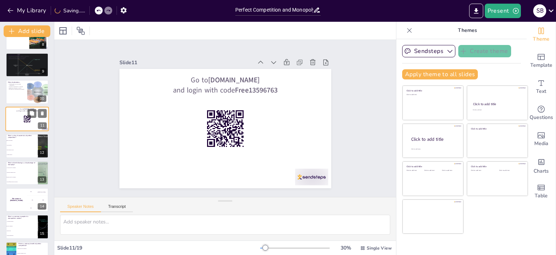
scroll to position [178, 0]
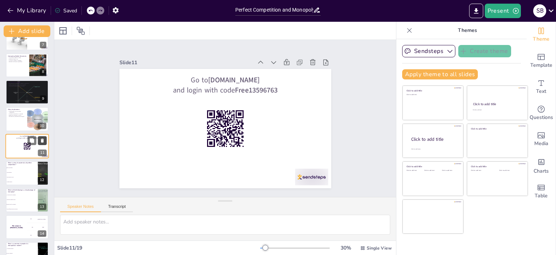
click at [46, 139] on button at bounding box center [42, 140] width 9 height 9
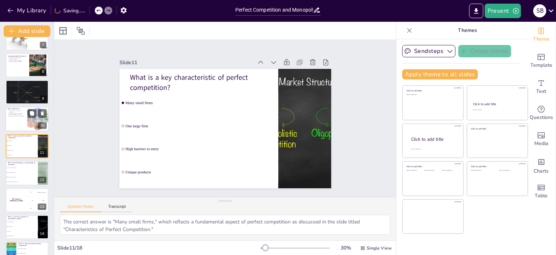
click at [18, 121] on div at bounding box center [26, 119] width 43 height 25
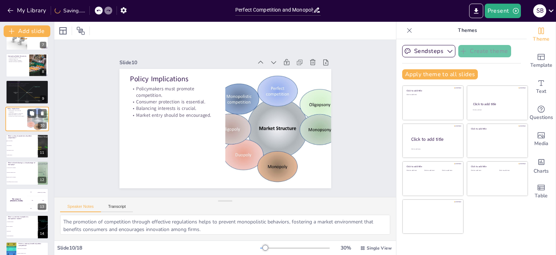
scroll to position [151, 0]
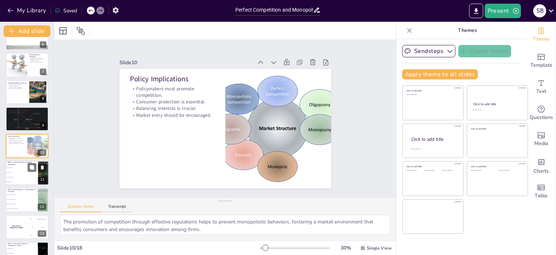
click at [22, 175] on li "High barriers to entry" at bounding box center [21, 177] width 33 height 5
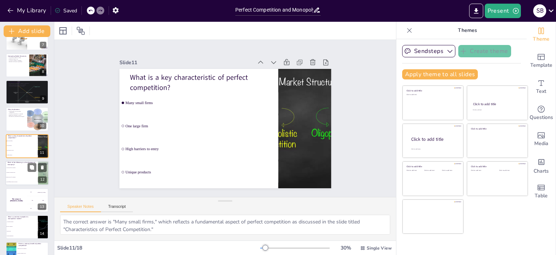
click at [23, 172] on span "Increased consumer choice" at bounding box center [22, 172] width 31 height 1
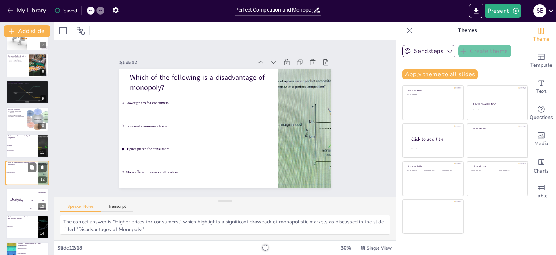
scroll to position [205, 0]
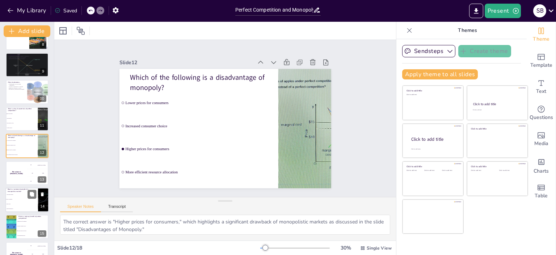
click at [17, 200] on li "Utility companies" at bounding box center [21, 199] width 33 height 5
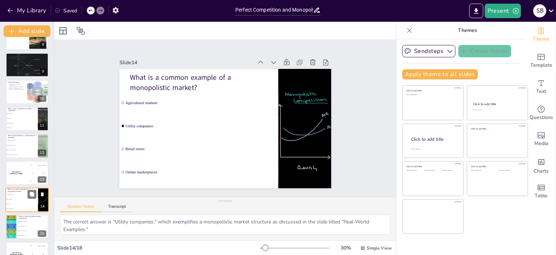
scroll to position [259, 0]
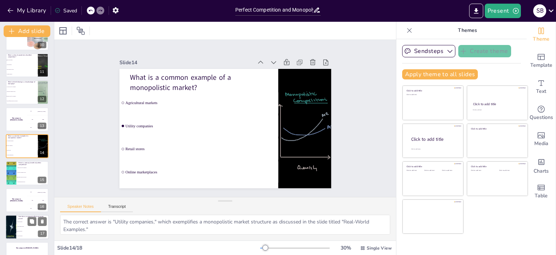
click at [19, 222] on li "Prices decrease" at bounding box center [32, 221] width 33 height 5
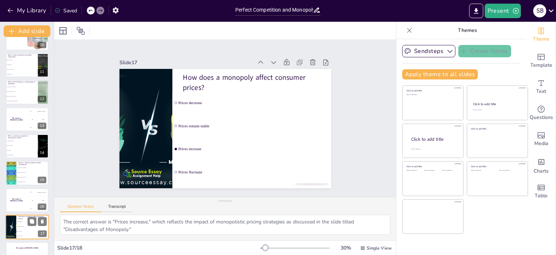
scroll to position [276, 0]
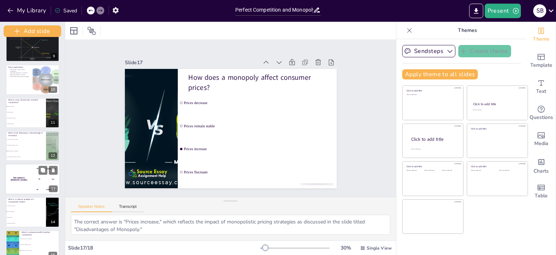
drag, startPoint x: 52, startPoint y: 163, endPoint x: 48, endPoint y: 191, distance: 27.9
click at [48, 191] on div "Add slide "Perfect Competition and Monopoly Market: Understanding Market Struct…" at bounding box center [32, 138] width 65 height 233
click at [103, 244] on div "Slide 17 / 18" at bounding box center [164, 247] width 192 height 7
click at [406, 30] on icon at bounding box center [409, 30] width 7 height 7
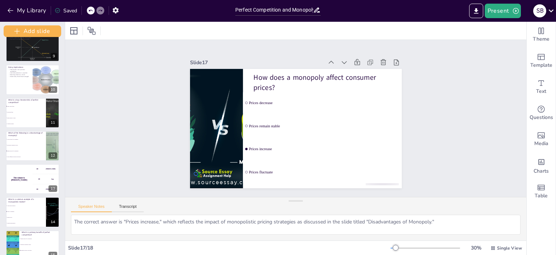
click at [551, 12] on icon at bounding box center [552, 11] width 10 height 10
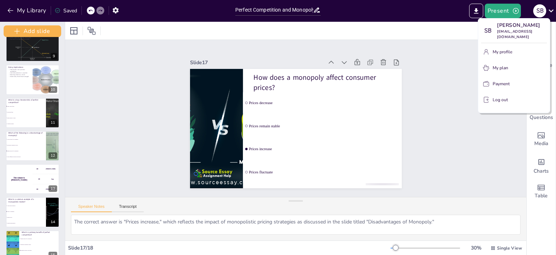
click at [435, 30] on div at bounding box center [278, 127] width 556 height 255
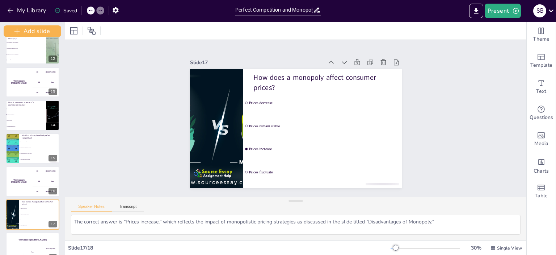
scroll to position [386, 0]
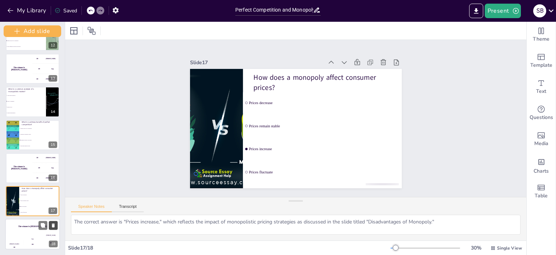
click at [51, 226] on icon at bounding box center [53, 225] width 5 height 5
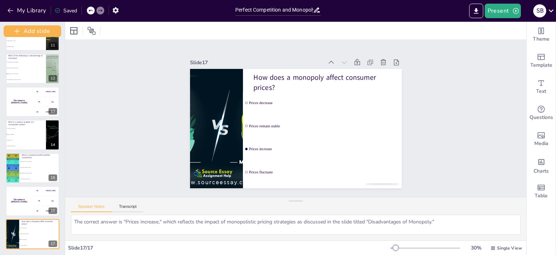
scroll to position [353, 0]
click at [53, 223] on icon at bounding box center [53, 225] width 3 height 4
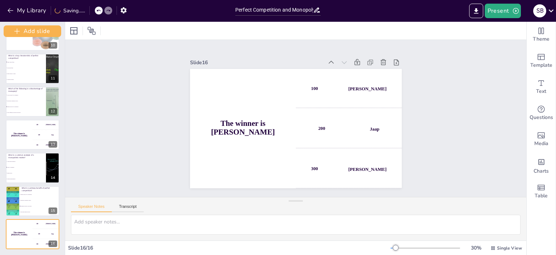
click at [53, 223] on icon at bounding box center [52, 225] width 3 height 4
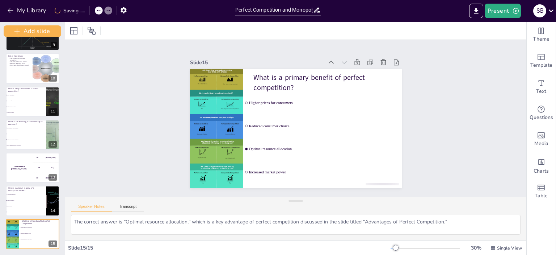
click at [53, 223] on icon at bounding box center [52, 225] width 3 height 4
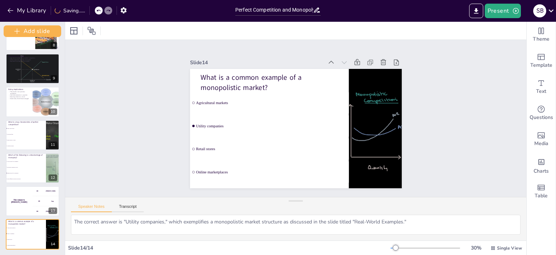
click at [53, 223] on icon at bounding box center [52, 225] width 3 height 4
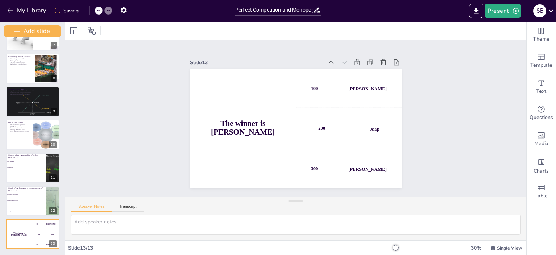
click at [53, 223] on icon at bounding box center [52, 225] width 3 height 4
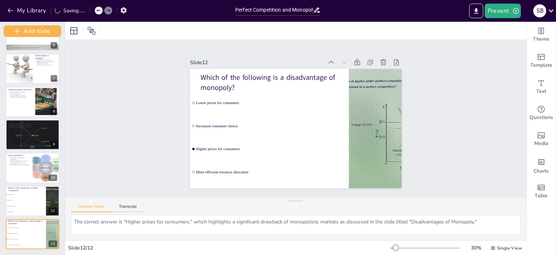
scroll to position [188, 0]
click at [53, 223] on icon at bounding box center [52, 225] width 3 height 4
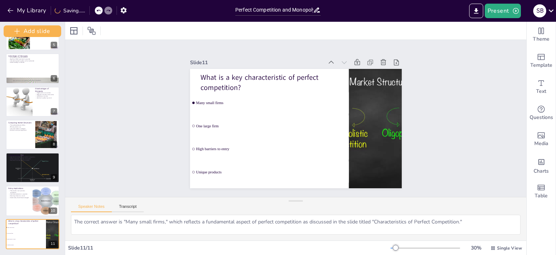
scroll to position [155, 0]
click at [53, 223] on icon at bounding box center [52, 225] width 3 height 4
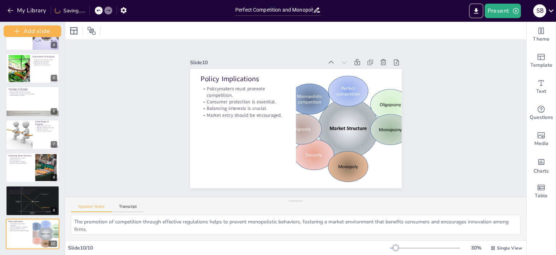
scroll to position [122, 0]
click at [7, 10] on icon "button" at bounding box center [10, 10] width 7 height 7
